Goal: Task Accomplishment & Management: Use online tool/utility

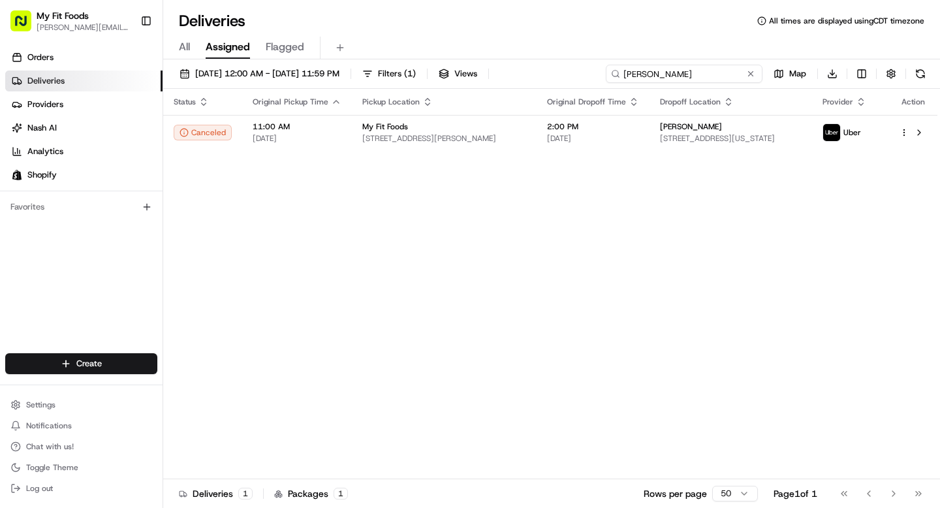
click at [697, 78] on input "[PERSON_NAME]" at bounding box center [683, 74] width 157 height 18
paste input "[PERSON_NAME]"
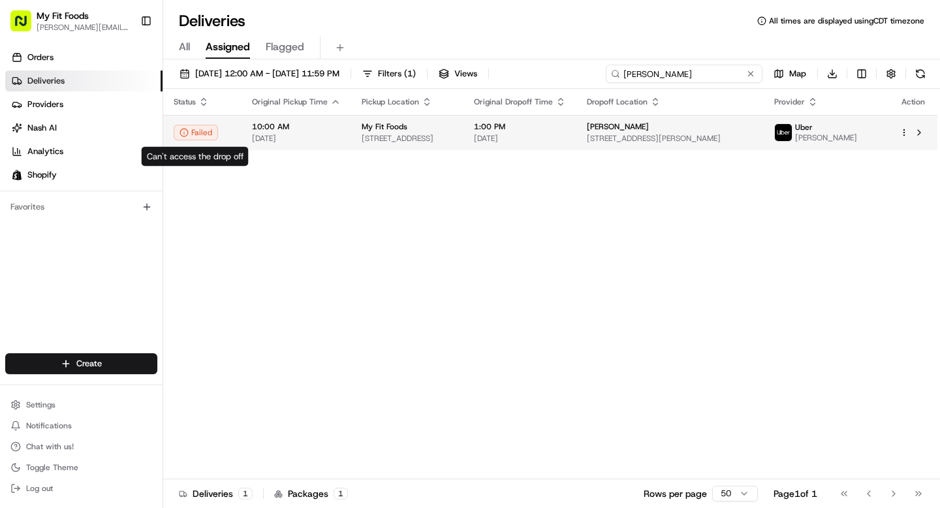
type input "[PERSON_NAME]"
click at [188, 137] on icon at bounding box center [183, 132] width 9 height 9
click at [902, 136] on html "My Fit Foods [EMAIL_ADDRESS][DOMAIN_NAME] Toggle Sidebar Orders Deliveries Prov…" at bounding box center [470, 254] width 940 height 508
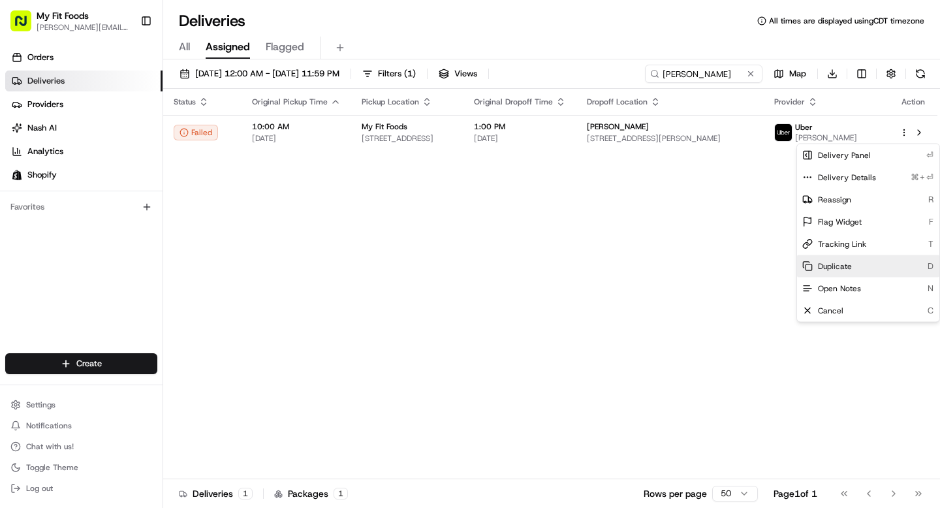
click at [833, 261] on span "Duplicate" at bounding box center [835, 266] width 34 height 10
click at [842, 269] on span "Duplicate" at bounding box center [835, 266] width 34 height 10
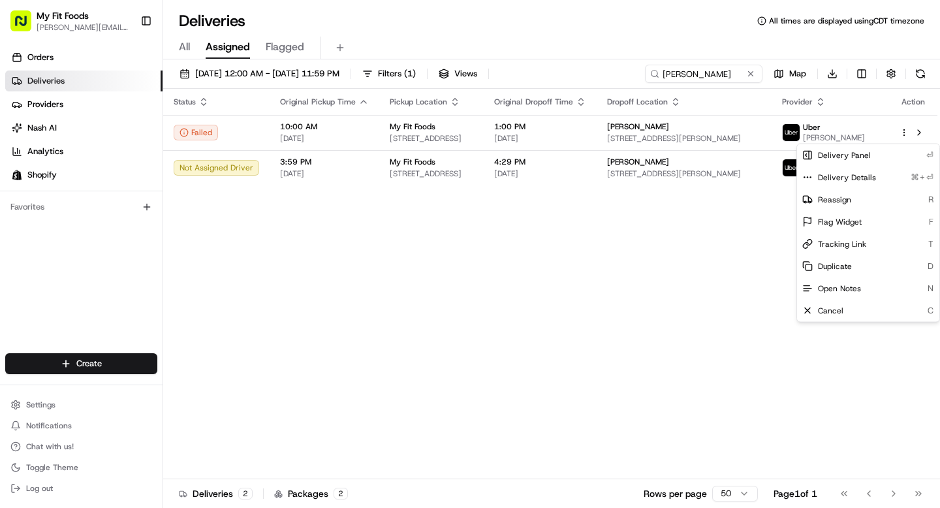
click at [545, 348] on html "My Fit Foods [EMAIL_ADDRESS][DOMAIN_NAME] Toggle Sidebar Orders Deliveries Prov…" at bounding box center [470, 254] width 940 height 508
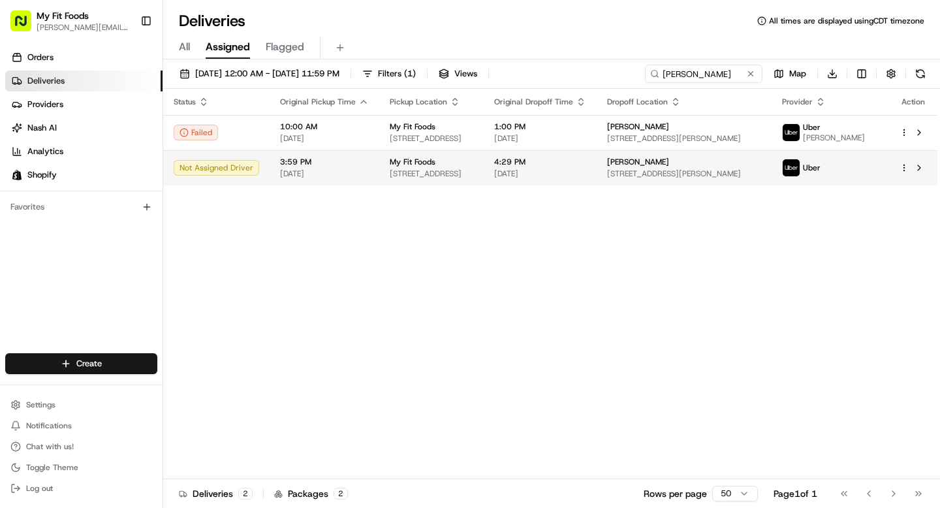
click at [650, 185] on td "[PERSON_NAME] [STREET_ADDRESS][PERSON_NAME]" at bounding box center [683, 167] width 175 height 35
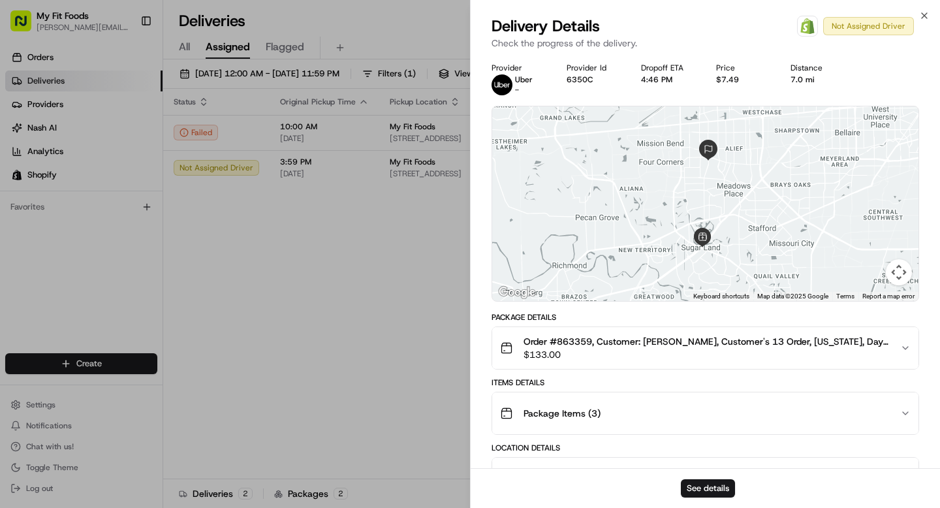
click at [574, 344] on span "Order #863359, Customer: [PERSON_NAME], Customer's 13 Order, [US_STATE], Day: […" at bounding box center [706, 341] width 366 height 13
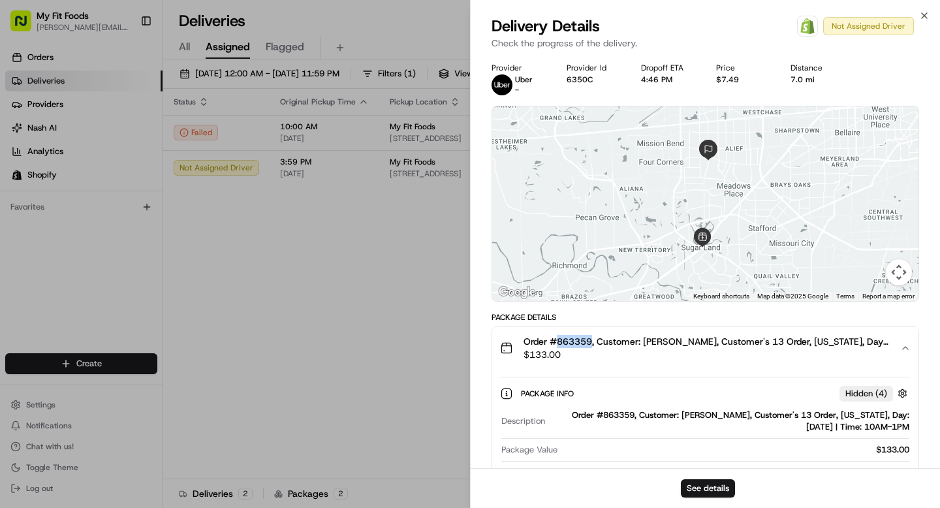
click at [574, 344] on span "Order #863359, Customer: [PERSON_NAME], Customer's 13 Order, [US_STATE], Day: […" at bounding box center [706, 341] width 366 height 13
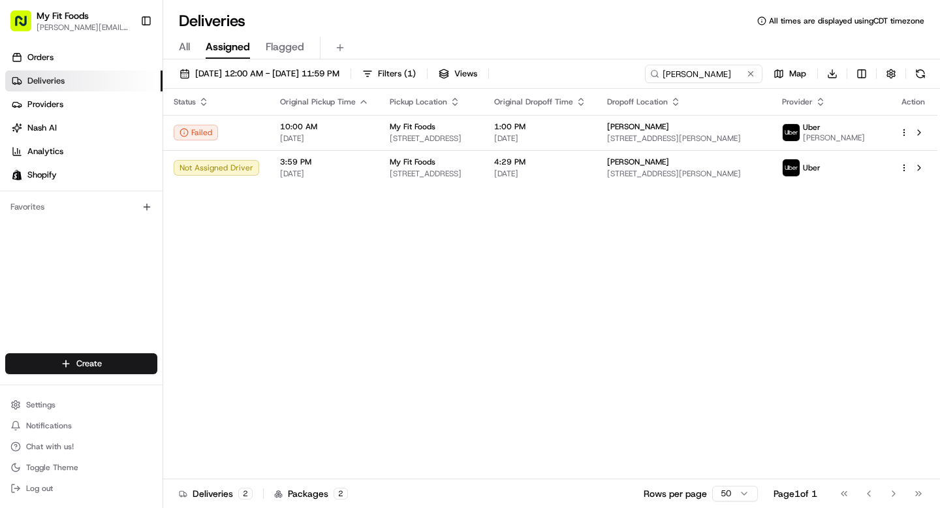
click at [43, 87] on link "Deliveries" at bounding box center [83, 80] width 157 height 21
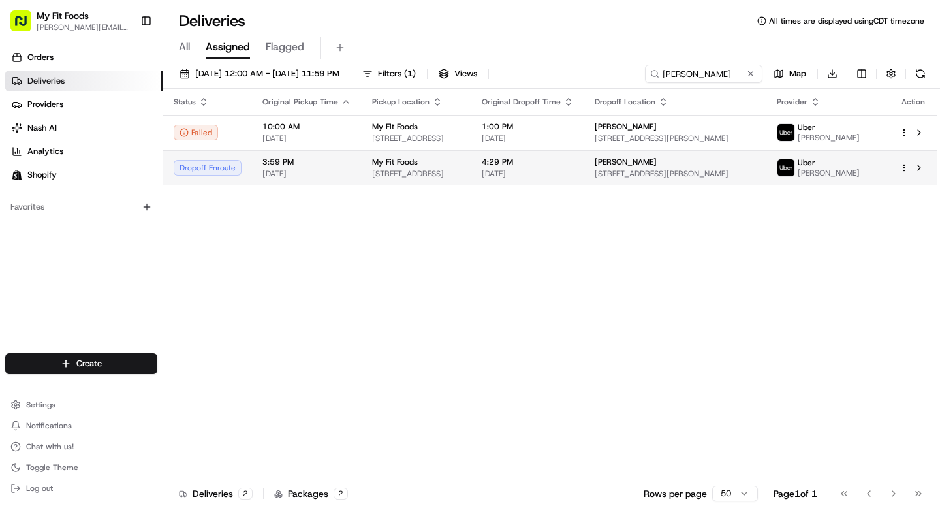
click at [347, 185] on td "3:59 PM [DATE]" at bounding box center [307, 167] width 110 height 35
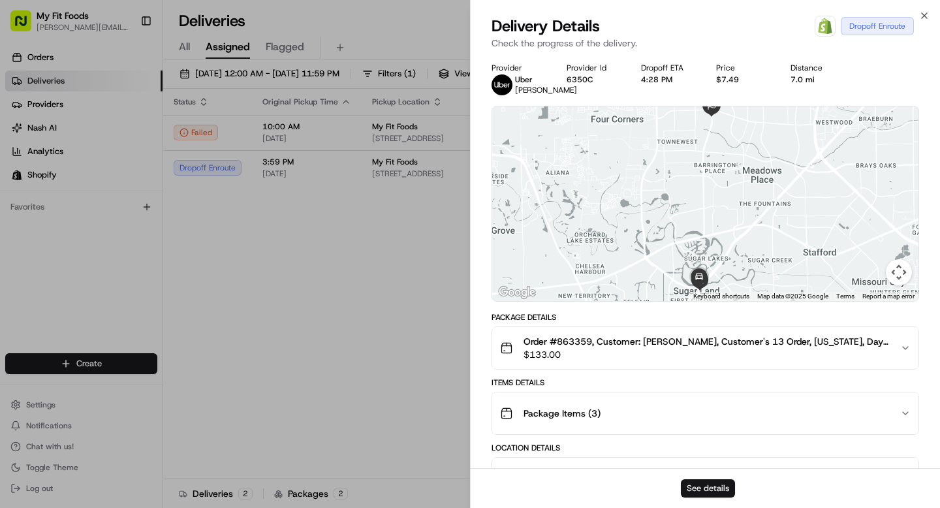
click at [698, 485] on button "See details" at bounding box center [708, 488] width 54 height 18
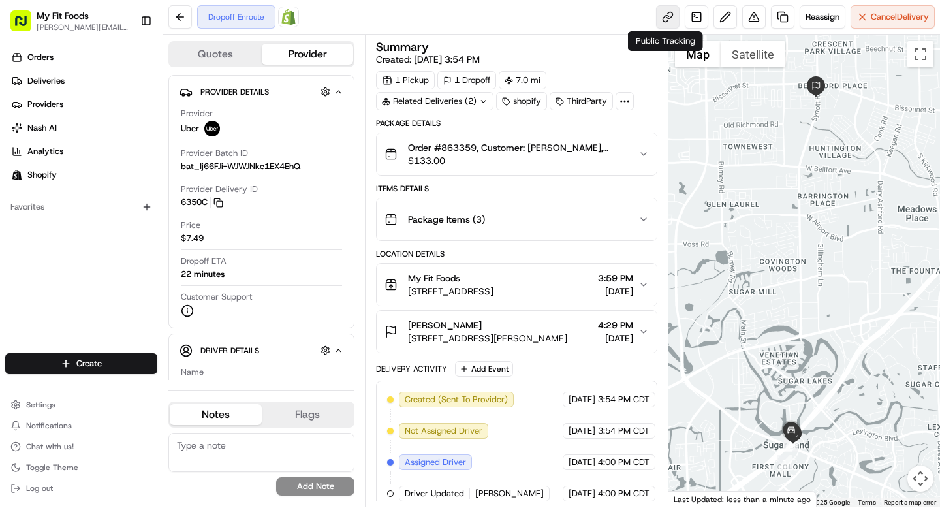
click at [671, 27] on link at bounding box center [667, 16] width 23 height 23
